Goal: Task Accomplishment & Management: Complete application form

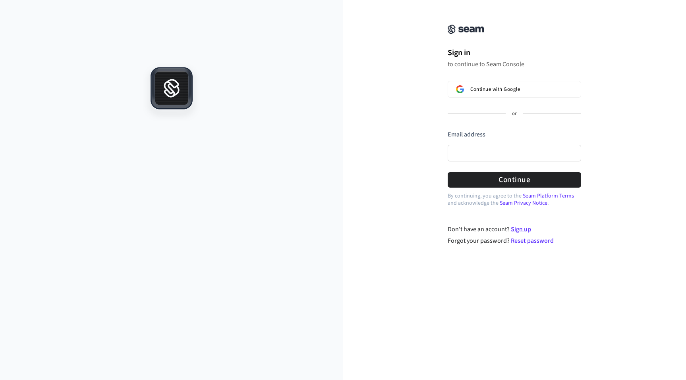
click at [517, 227] on link "Sign up" at bounding box center [521, 229] width 20 height 9
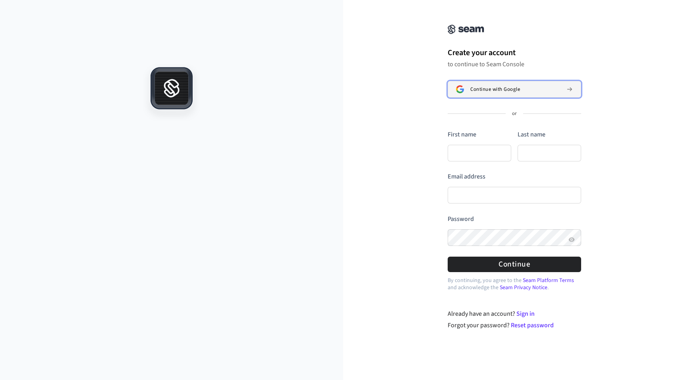
click at [473, 95] on button "Continue with Google" at bounding box center [514, 89] width 133 height 17
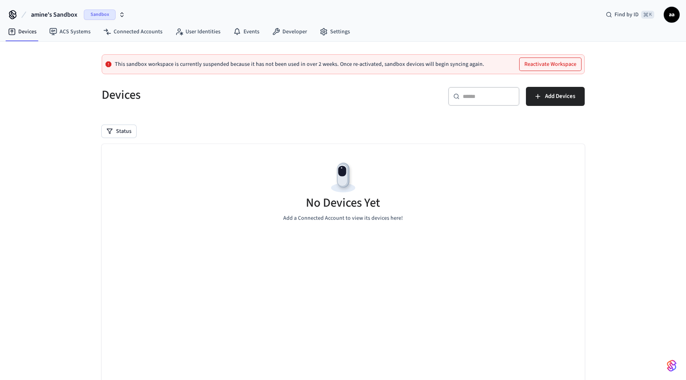
click at [546, 67] on button "Reactivate Workspace" at bounding box center [550, 64] width 62 height 13
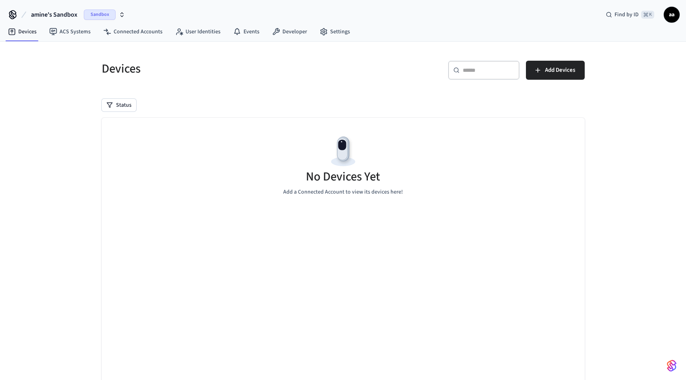
click at [336, 78] on div "Devices" at bounding box center [215, 68] width 246 height 35
click at [75, 33] on link "ACS Systems" at bounding box center [70, 32] width 54 height 14
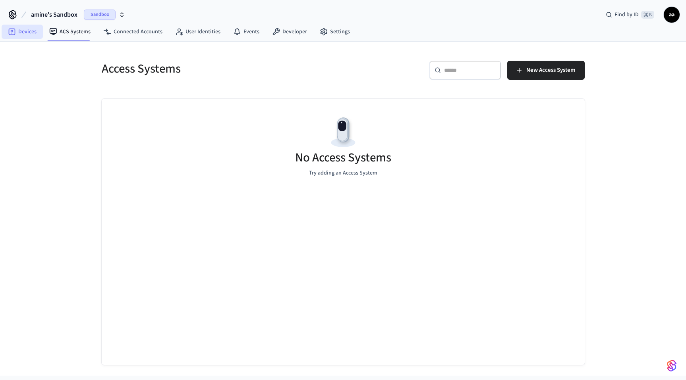
click at [16, 31] on link "Devices" at bounding box center [22, 32] width 41 height 14
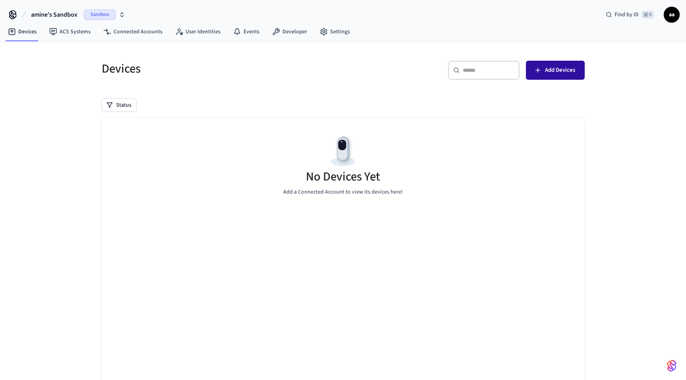
click at [566, 73] on span "Add Devices" at bounding box center [560, 70] width 30 height 10
click at [289, 35] on link "Developer" at bounding box center [290, 32] width 48 height 14
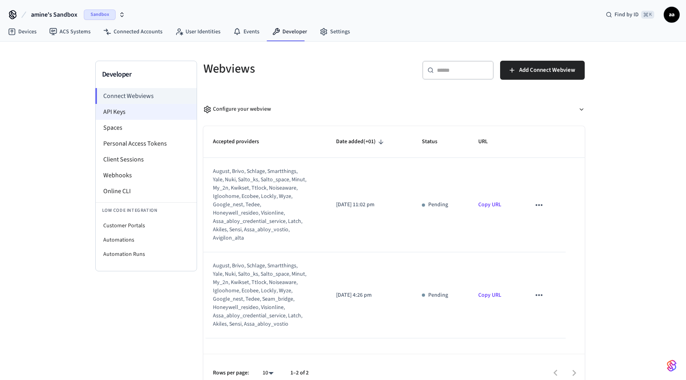
click at [136, 111] on li "API Keys" at bounding box center [146, 112] width 101 height 16
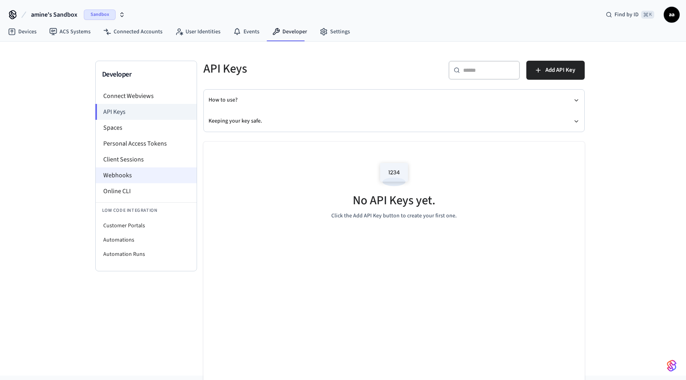
click at [134, 173] on li "Webhooks" at bounding box center [146, 176] width 101 height 16
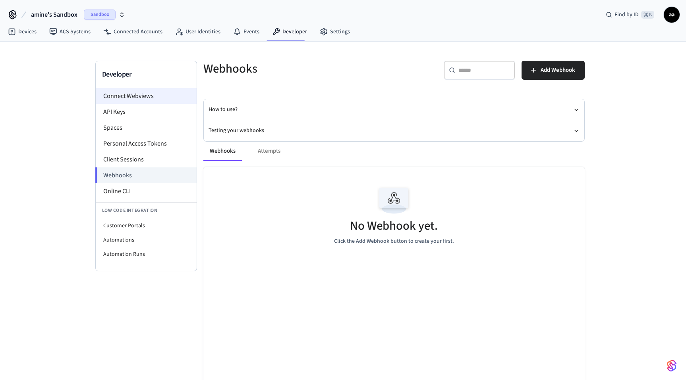
click at [137, 94] on li "Connect Webviews" at bounding box center [146, 96] width 101 height 16
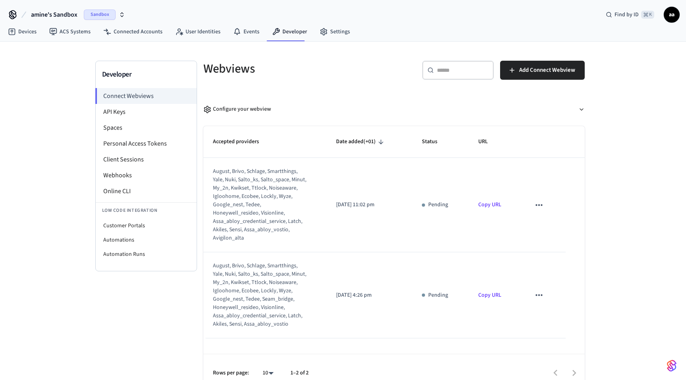
scroll to position [12, 0]
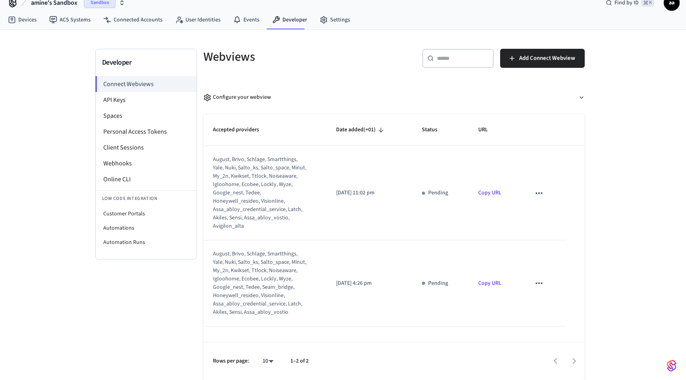
click at [538, 191] on icon "sticky table" at bounding box center [539, 193] width 10 height 10
click at [544, 213] on li "Delete" at bounding box center [555, 218] width 36 height 21
click at [540, 194] on icon "sticky table" at bounding box center [539, 193] width 10 height 10
click at [548, 222] on icon at bounding box center [547, 219] width 6 height 6
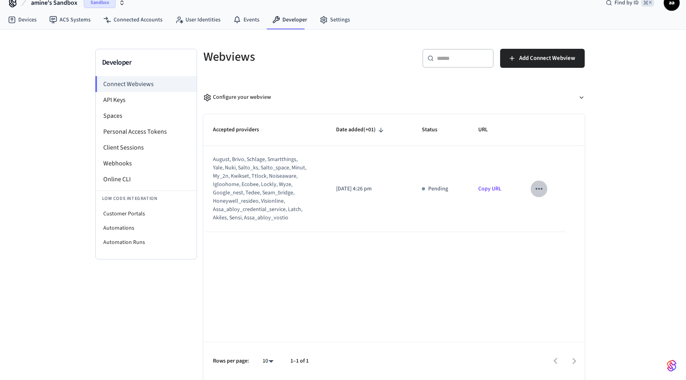
click at [539, 187] on icon "sticky table" at bounding box center [539, 189] width 10 height 10
click at [552, 213] on li "Delete" at bounding box center [555, 214] width 36 height 21
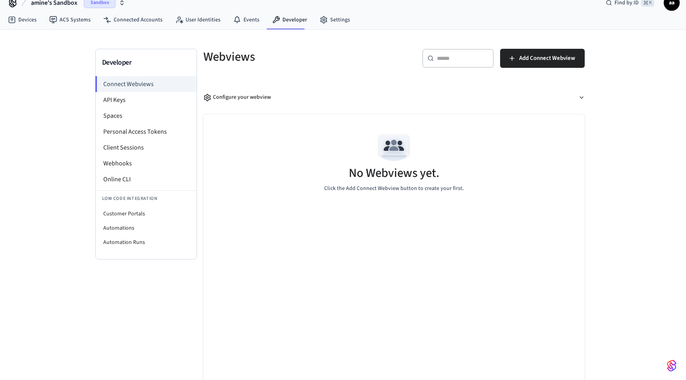
click at [535, 191] on div "No Webviews yet. Click the Add Connect Webview button to create your first." at bounding box center [393, 161] width 381 height 95
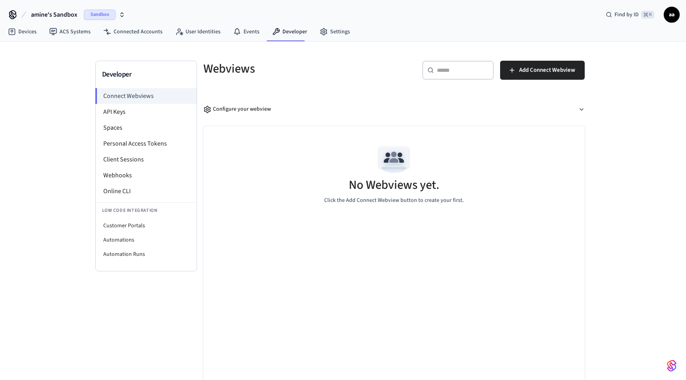
click at [107, 15] on span "Sandbox" at bounding box center [100, 15] width 32 height 10
click at [75, 31] on link "ACS Systems" at bounding box center [70, 32] width 54 height 14
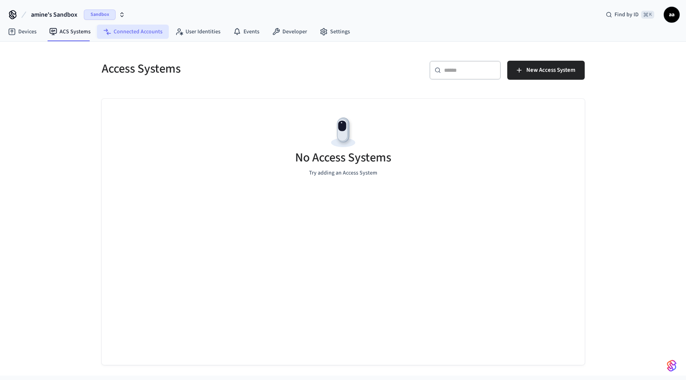
click at [120, 33] on link "Connected Accounts" at bounding box center [133, 32] width 72 height 14
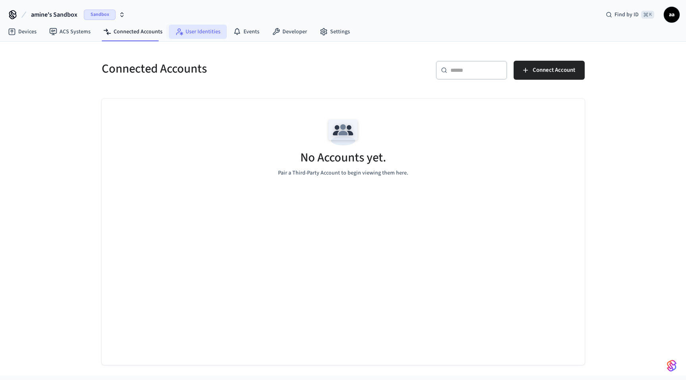
click at [187, 32] on link "User Identities" at bounding box center [198, 32] width 58 height 14
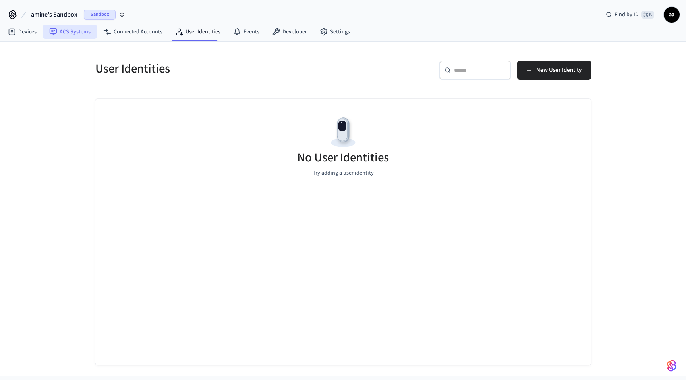
click at [74, 32] on link "ACS Systems" at bounding box center [70, 32] width 54 height 14
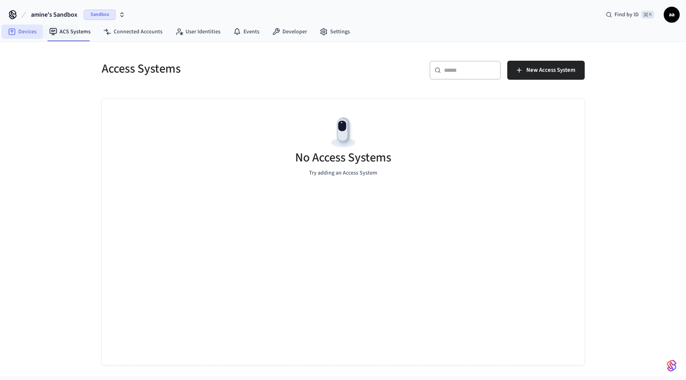
click at [15, 34] on icon at bounding box center [12, 32] width 8 height 8
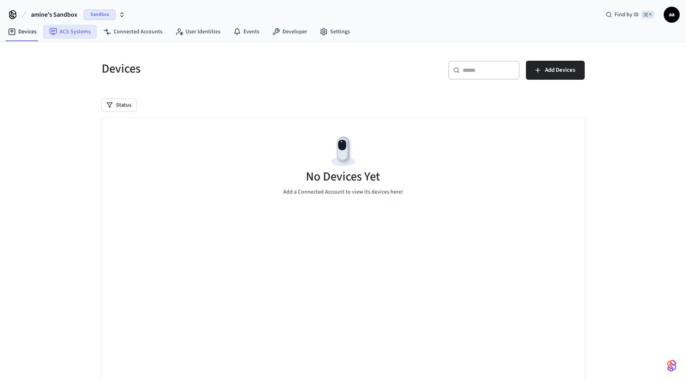
click at [73, 31] on link "ACS Systems" at bounding box center [70, 32] width 54 height 14
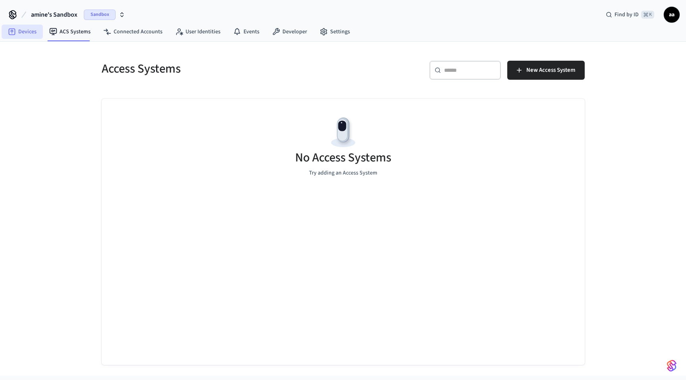
click at [29, 31] on link "Devices" at bounding box center [22, 32] width 41 height 14
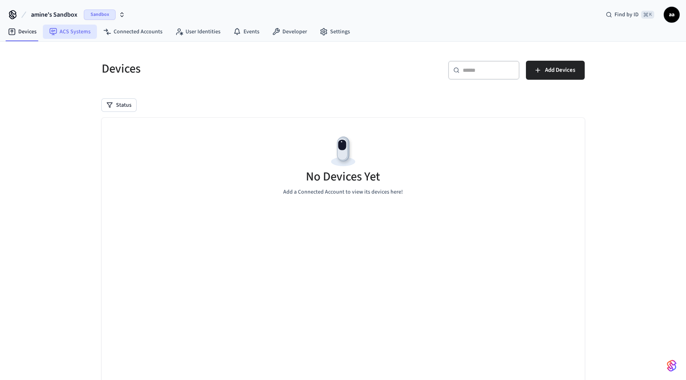
click at [73, 30] on link "ACS Systems" at bounding box center [70, 32] width 54 height 14
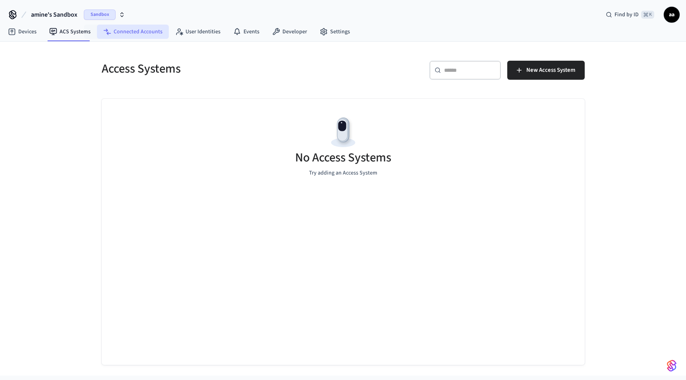
click at [126, 31] on link "Connected Accounts" at bounding box center [133, 32] width 72 height 14
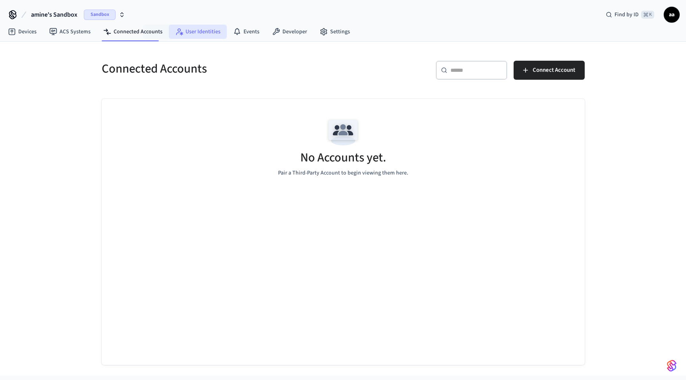
click at [199, 32] on link "User Identities" at bounding box center [198, 32] width 58 height 14
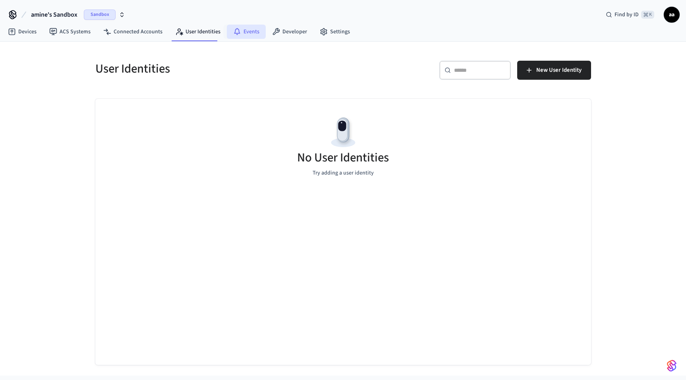
click at [239, 31] on link "Events" at bounding box center [246, 32] width 39 height 14
click at [291, 34] on link "Developer" at bounding box center [290, 32] width 48 height 14
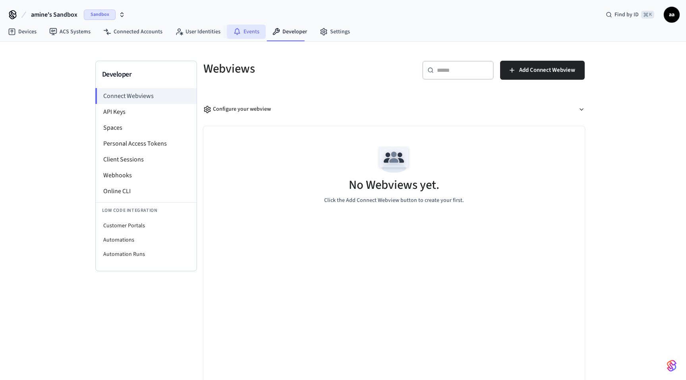
click at [244, 31] on link "Events" at bounding box center [246, 32] width 39 height 14
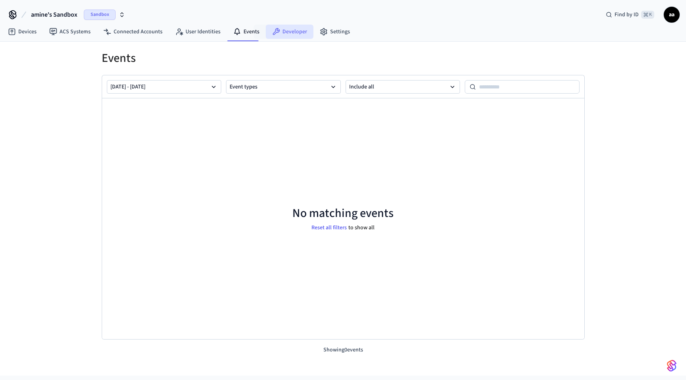
click at [287, 29] on link "Developer" at bounding box center [290, 32] width 48 height 14
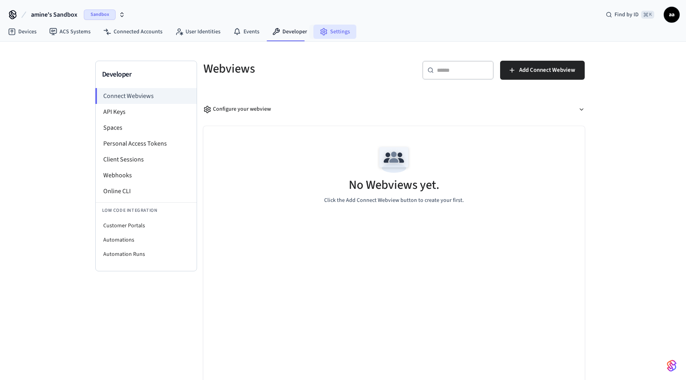
click at [330, 31] on link "Settings" at bounding box center [334, 32] width 43 height 14
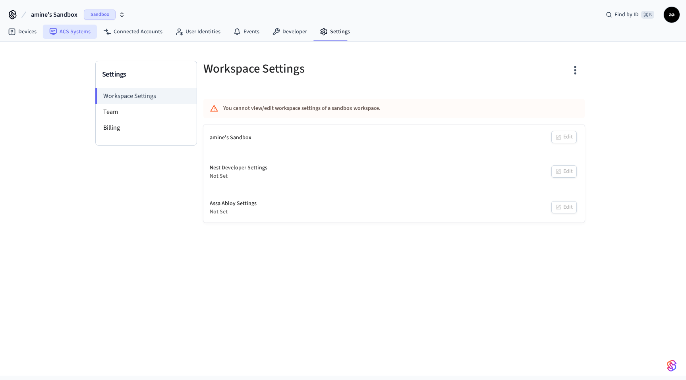
click at [83, 31] on link "ACS Systems" at bounding box center [70, 32] width 54 height 14
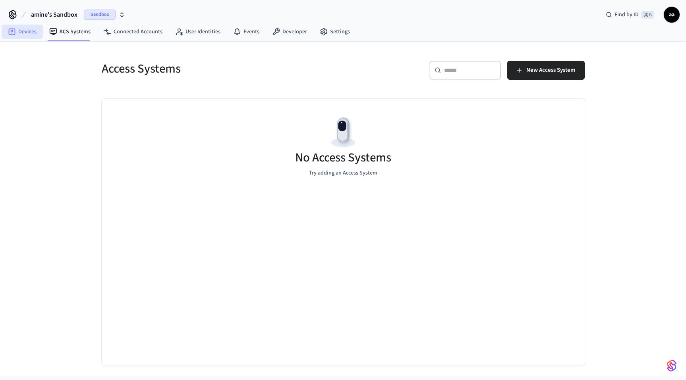
click at [20, 34] on link "Devices" at bounding box center [22, 32] width 41 height 14
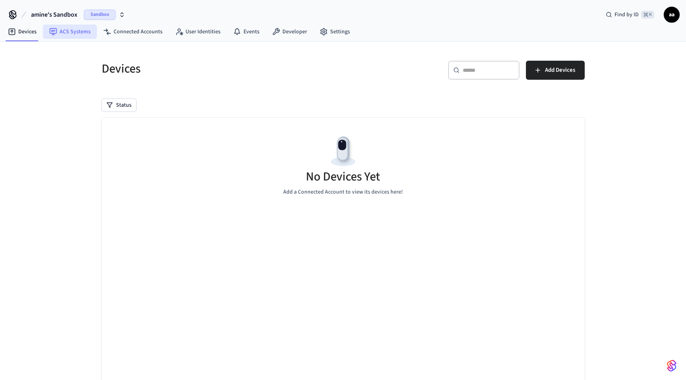
click at [64, 33] on link "ACS Systems" at bounding box center [70, 32] width 54 height 14
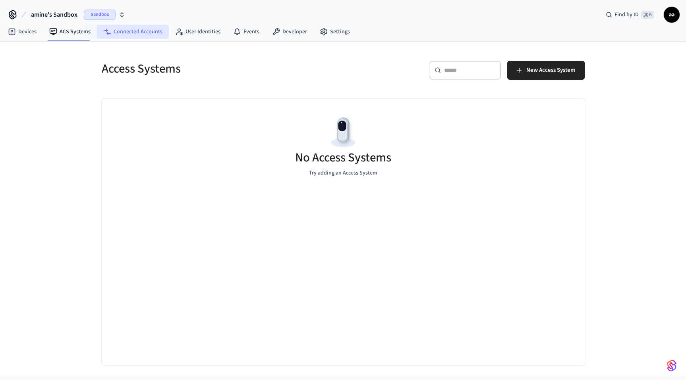
click at [125, 33] on link "Connected Accounts" at bounding box center [133, 32] width 72 height 14
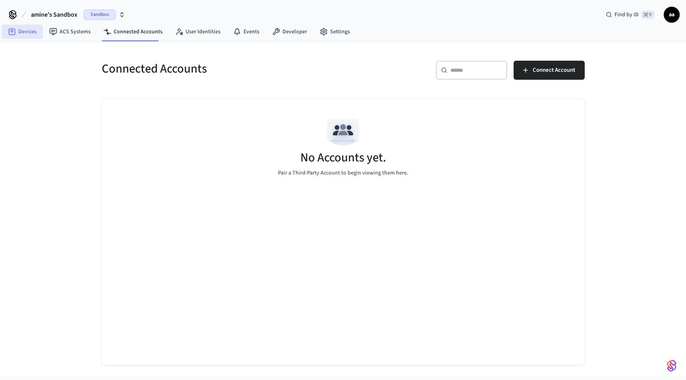
click at [27, 31] on link "Devices" at bounding box center [22, 32] width 41 height 14
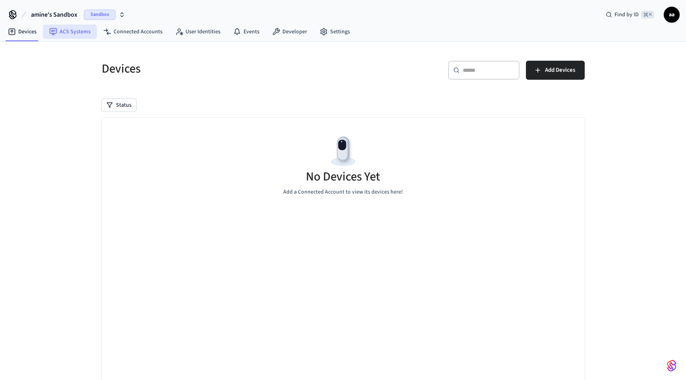
click at [62, 29] on link "ACS Systems" at bounding box center [70, 32] width 54 height 14
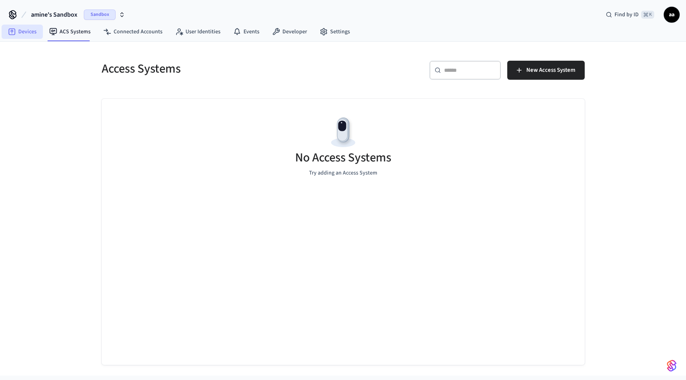
click at [31, 33] on link "Devices" at bounding box center [22, 32] width 41 height 14
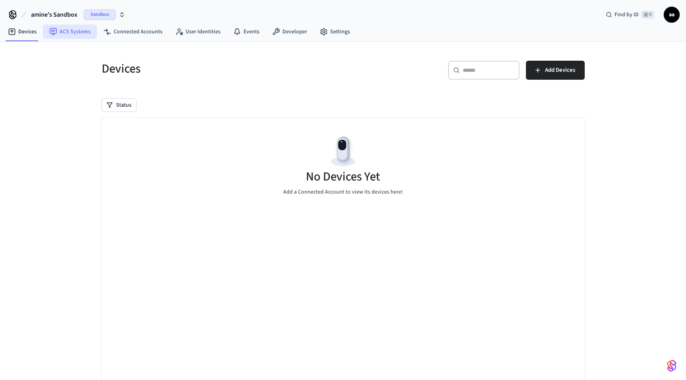
click at [59, 31] on link "ACS Systems" at bounding box center [70, 32] width 54 height 14
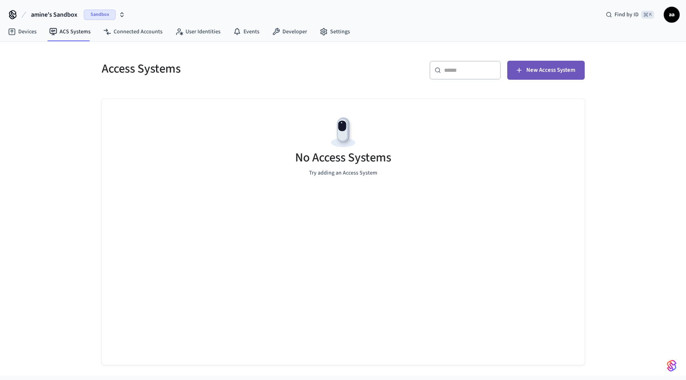
click at [529, 69] on span "New Access System" at bounding box center [550, 70] width 49 height 10
